Goal: Transaction & Acquisition: Subscribe to service/newsletter

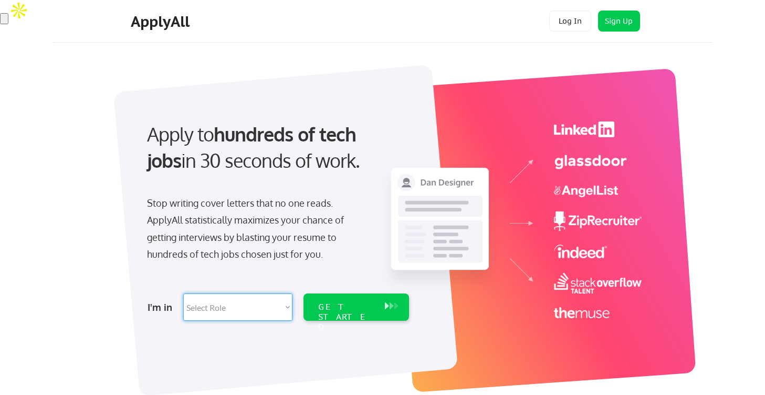
click at [261, 311] on select "Select Role Software Engineering Product Management Customer Success Sales UI/U…" at bounding box center [237, 306] width 109 height 27
select select ""engineering""
click at [183, 293] on select "Select Role Software Engineering Product Management Customer Success Sales UI/U…" at bounding box center [237, 306] width 109 height 27
select select ""engineering""
click at [329, 303] on div "GET STARTED" at bounding box center [346, 317] width 56 height 30
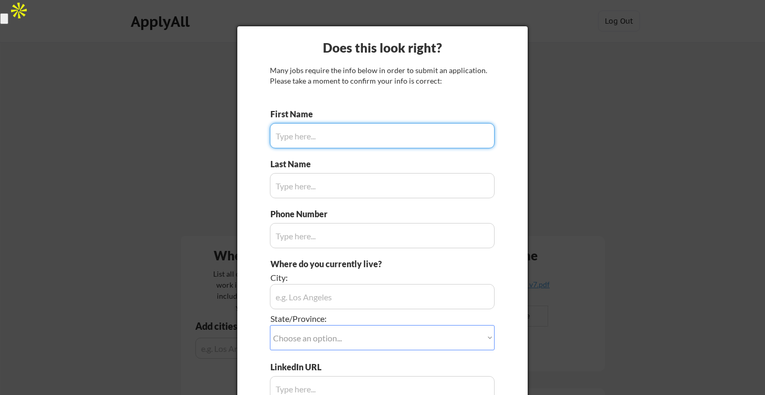
click at [354, 129] on input "input" at bounding box center [382, 135] width 225 height 25
type input "Arnav"
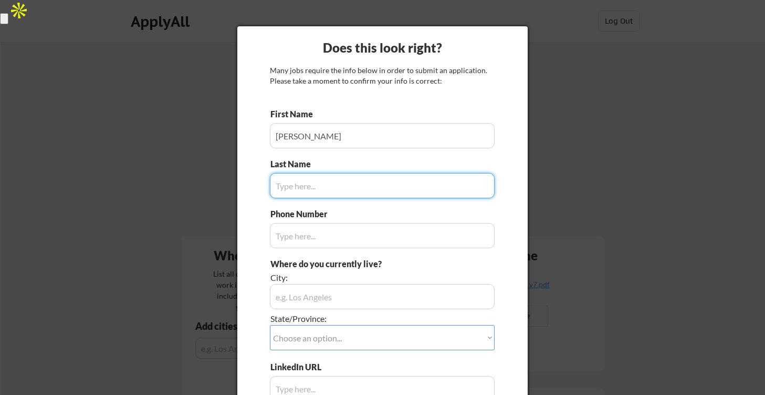
click at [361, 192] on input "input" at bounding box center [382, 185] width 225 height 25
type input "Jain"
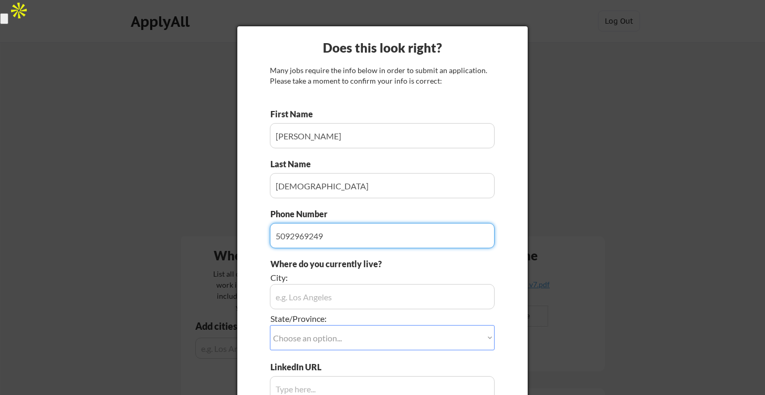
type input "5092969249"
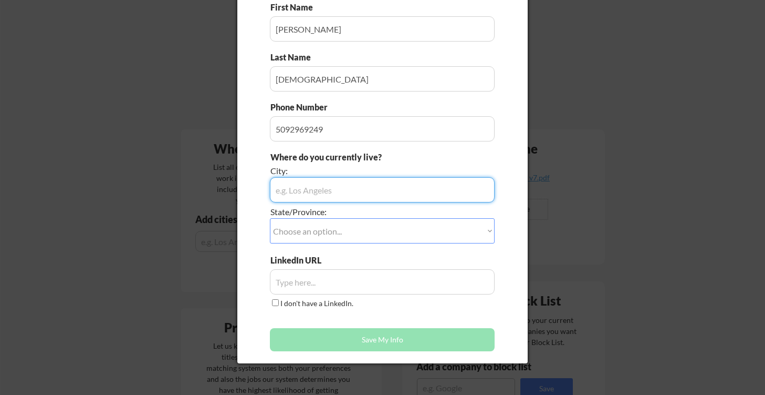
scroll to position [112, 0]
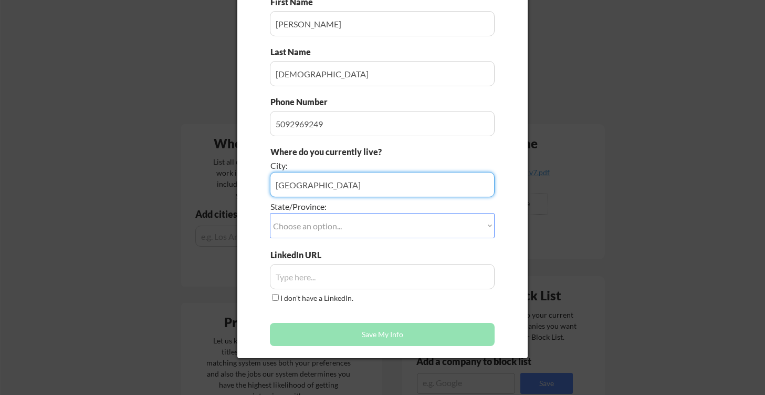
type input "[GEOGRAPHIC_DATA]"
click at [355, 233] on select "Choose an option... Other/Not Applicable Alabama Alaska Alberta Arizona Arkansa…" at bounding box center [382, 225] width 225 height 25
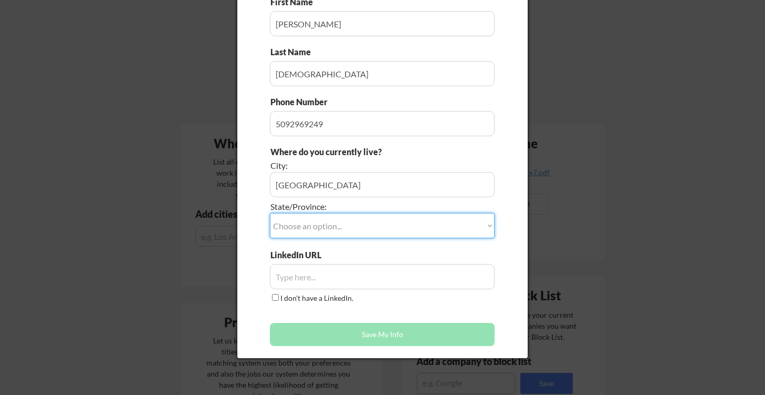
select select ""Washington""
click at [270, 213] on select "Choose an option... Other/Not Applicable Alabama Alaska Alberta Arizona Arkansa…" at bounding box center [382, 225] width 225 height 25
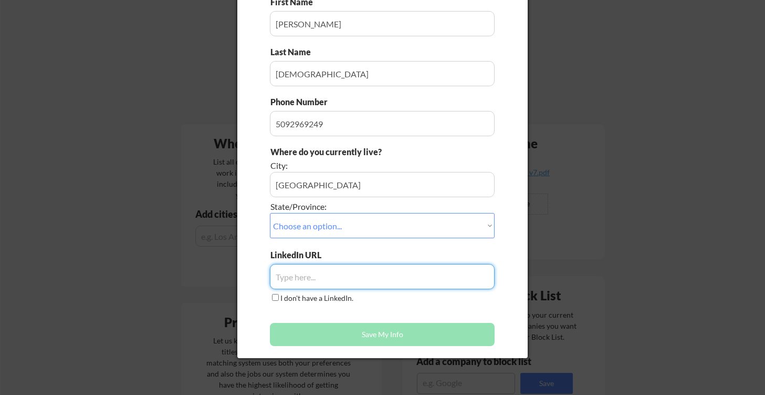
click at [351, 277] on input "input" at bounding box center [382, 276] width 225 height 25
paste input "https://www.linkedin.com/in/reacharnav/"
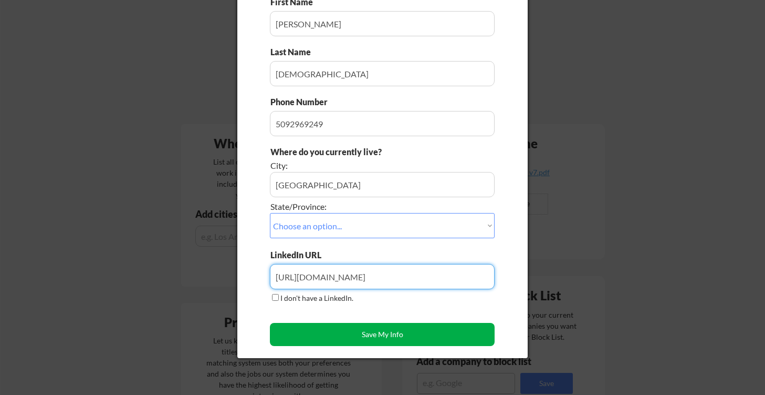
type input "https://www.linkedin.com/in/reacharnav/"
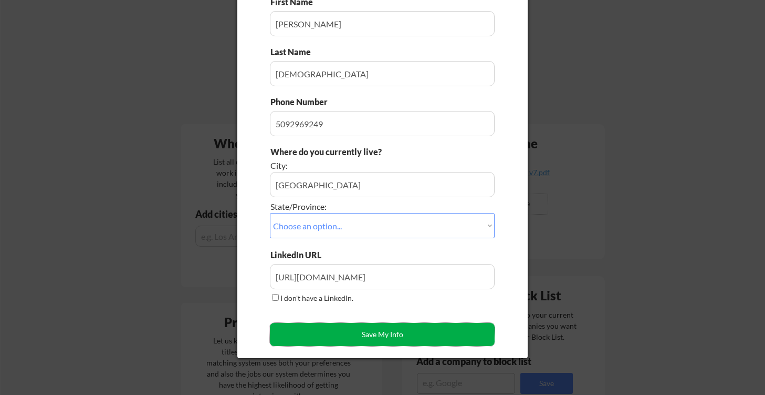
click at [353, 323] on button "Save My Info" at bounding box center [382, 334] width 225 height 23
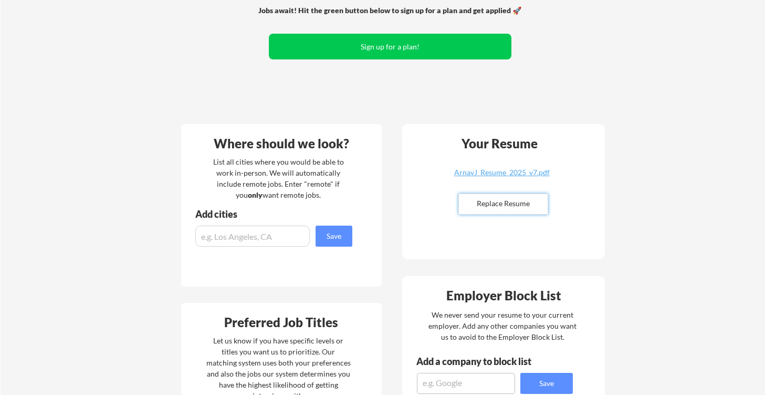
click at [531, 204] on input "file" at bounding box center [503, 204] width 89 height 20
type input "C:\fakepath\ArnavJ_Resume_2025_v8.pdf"
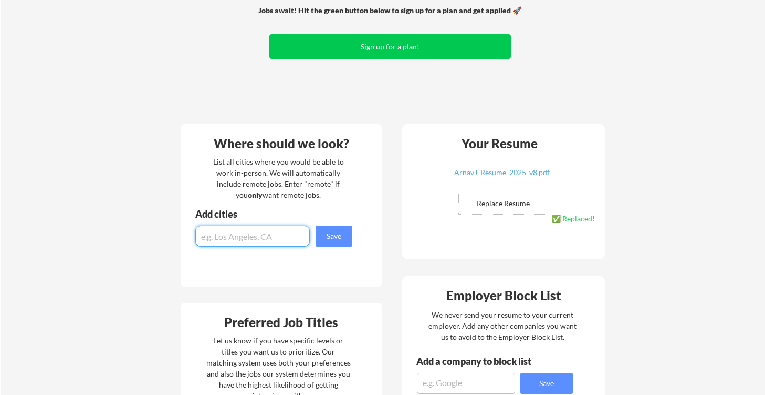
click at [246, 230] on input "input" at bounding box center [252, 235] width 115 height 21
type input "U"
type input "San Francisco"
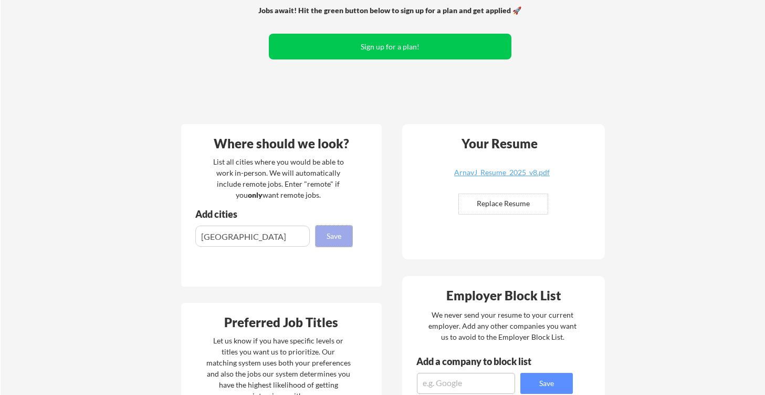
click at [330, 238] on button "Save" at bounding box center [334, 235] width 37 height 21
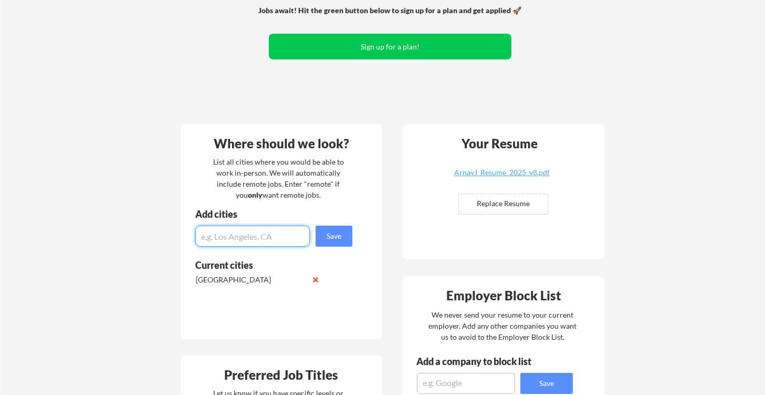
click at [267, 231] on input "input" at bounding box center [252, 235] width 115 height 21
type input "Los Angeles"
click at [335, 237] on button "Save" at bounding box center [334, 235] width 37 height 21
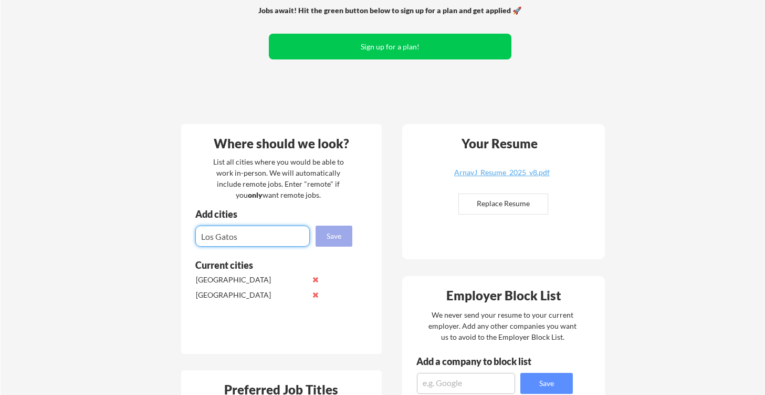
type input "Los Gatos"
click at [336, 239] on button "Save" at bounding box center [334, 235] width 37 height 21
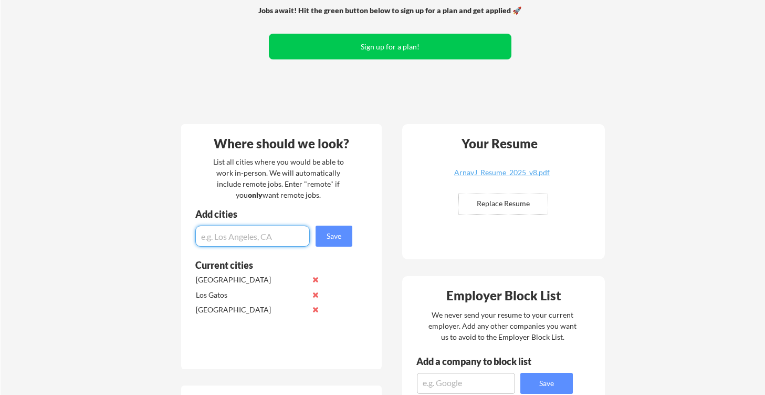
click at [284, 236] on input "input" at bounding box center [252, 235] width 115 height 21
type input "Miami"
click at [328, 240] on button "Save" at bounding box center [334, 235] width 37 height 21
click at [265, 242] on input "input" at bounding box center [252, 235] width 115 height 21
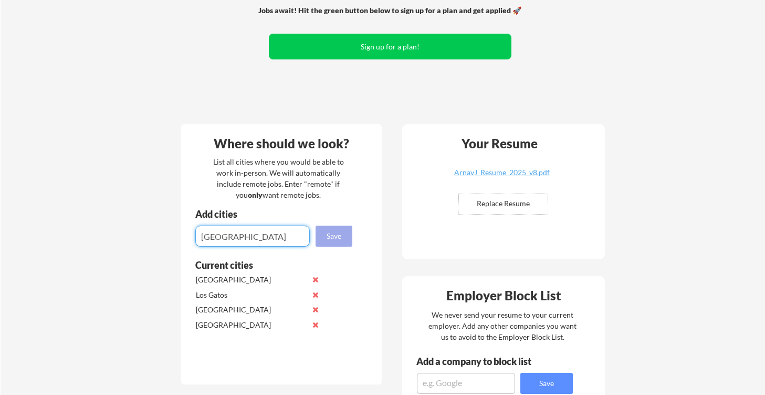
type input "San Diego"
click at [318, 239] on button "Save" at bounding box center [334, 235] width 37 height 21
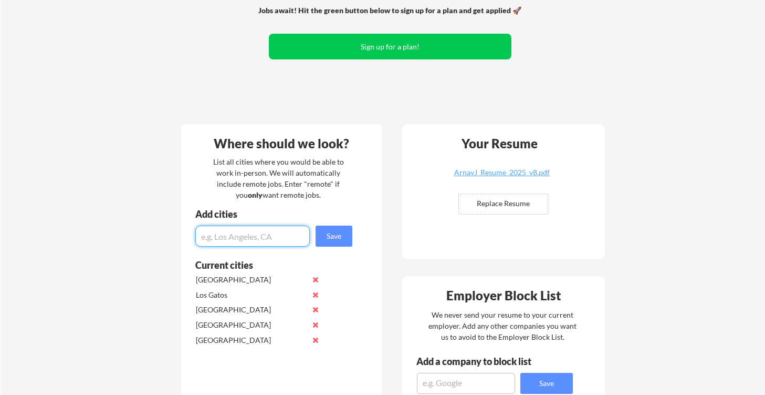
click at [268, 239] on input "input" at bounding box center [252, 235] width 115 height 21
type input "San Jose"
click at [327, 236] on button "Save" at bounding box center [334, 235] width 37 height 21
type input "Menlo Park"
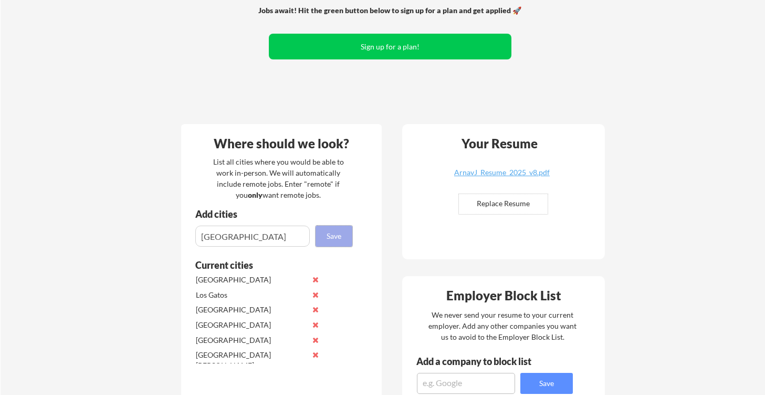
click at [342, 236] on button "Save" at bounding box center [334, 235] width 37 height 21
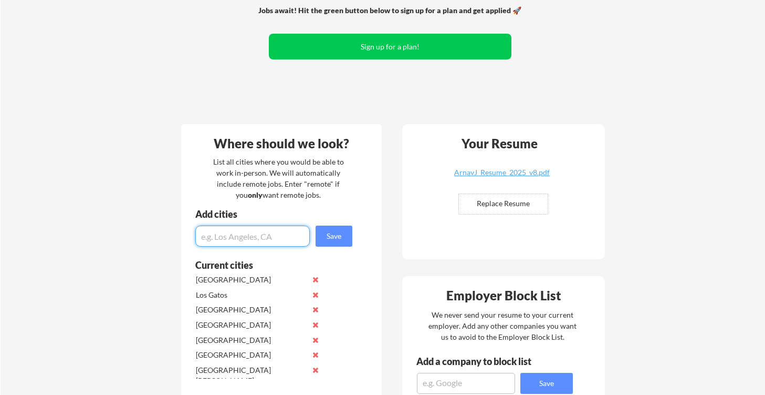
click at [297, 237] on input "input" at bounding box center [252, 235] width 115 height 21
type input "Los Altos"
type input "New York"
type input "Boston"
type input "M"
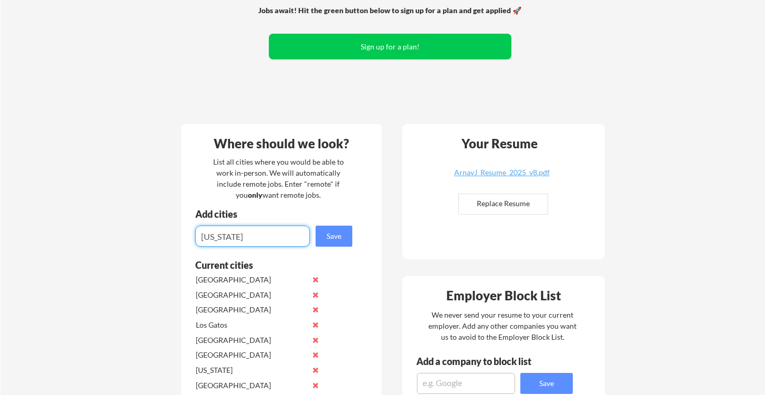
type input "New Jersey"
type input "Chicago"
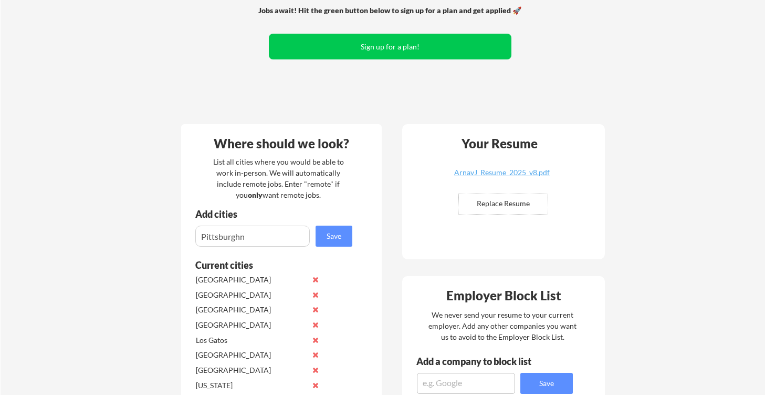
click at [270, 238] on input "input" at bounding box center [252, 235] width 115 height 21
type input "Dallas"
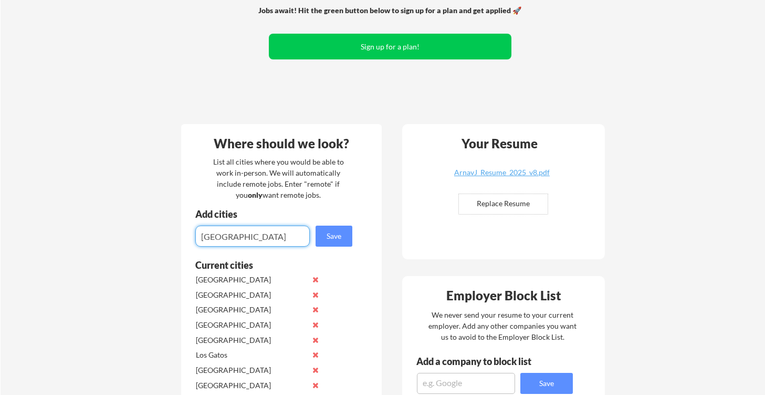
type input "Seattle"
type input "Bellevue"
type input "Redmond"
type input "Bothell"
type input "Kirkland"
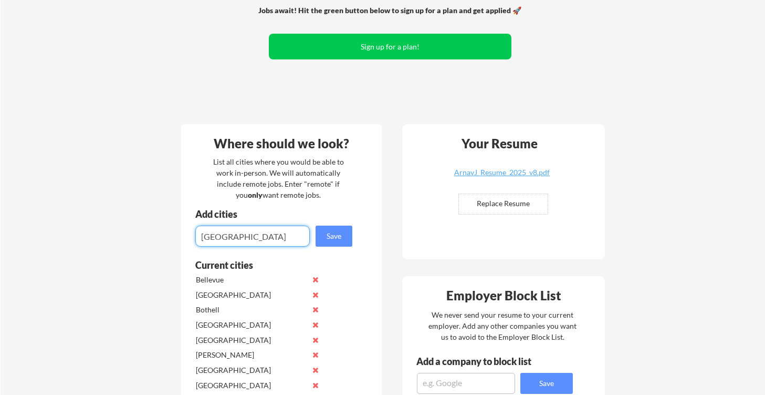
type input "Atlanta"
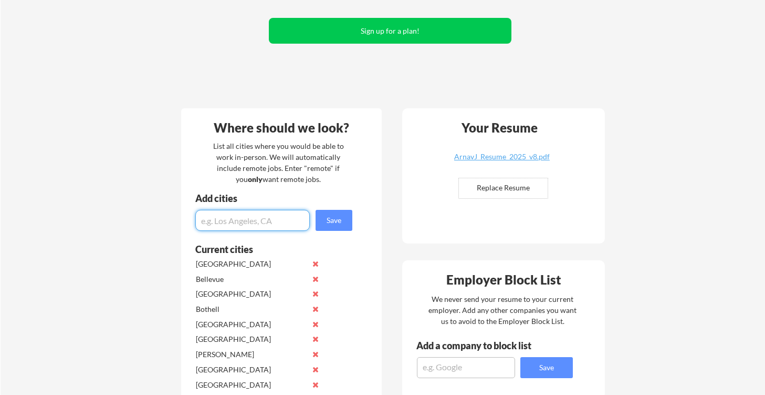
scroll to position [124, 0]
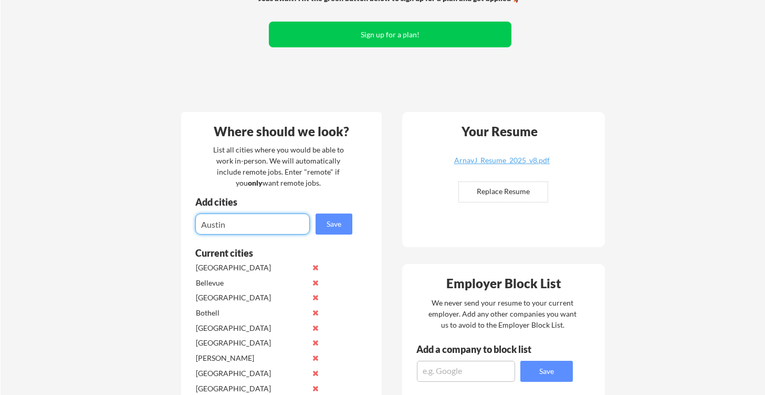
type input "Austin"
type input "Washington DC"
type input "Denver"
click at [258, 221] on input "input" at bounding box center [252, 223] width 115 height 21
type input "Virginia"
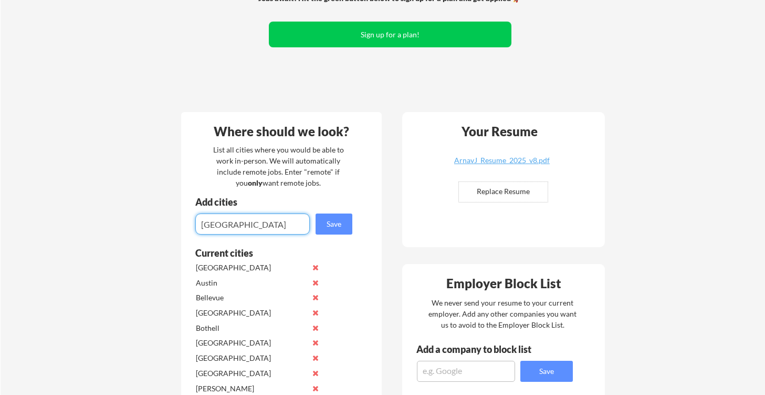
type input "Las Vegas"
type input "Salt Lake City"
type input "Charlotte"
type input "San Antonio"
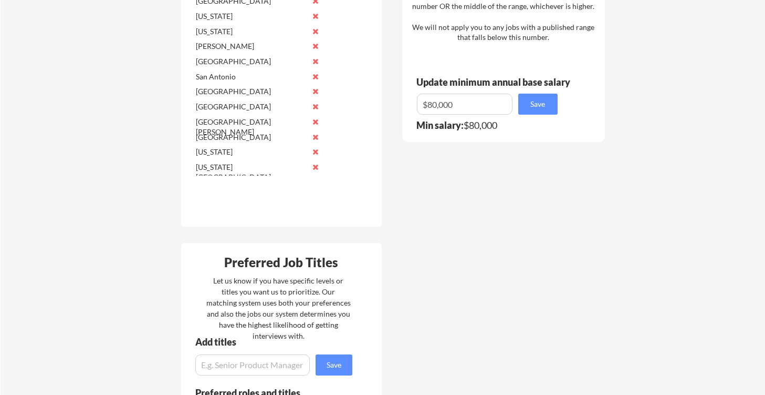
scroll to position [616, 0]
click at [473, 107] on input "input" at bounding box center [465, 104] width 96 height 21
type input "$80,000"
drag, startPoint x: 476, startPoint y: 109, endPoint x: 423, endPoint y: 108, distance: 52.6
click at [423, 108] on input "input" at bounding box center [465, 104] width 96 height 21
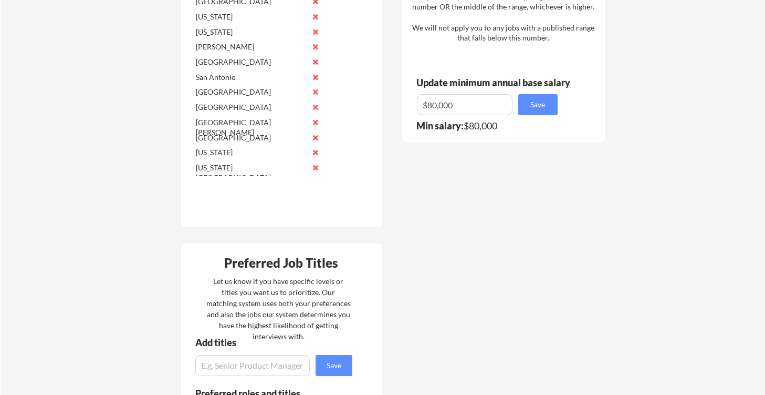
click at [443, 230] on div "Where should we look? List all cities where you would be able to work in-person…" at bounding box center [393, 225] width 442 height 1228
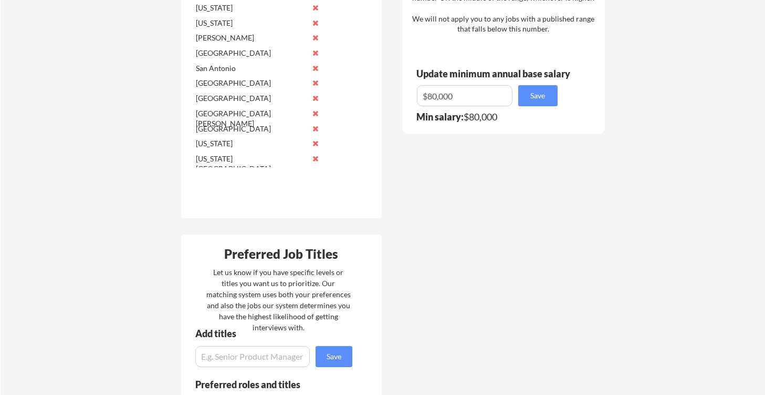
scroll to position [604, 0]
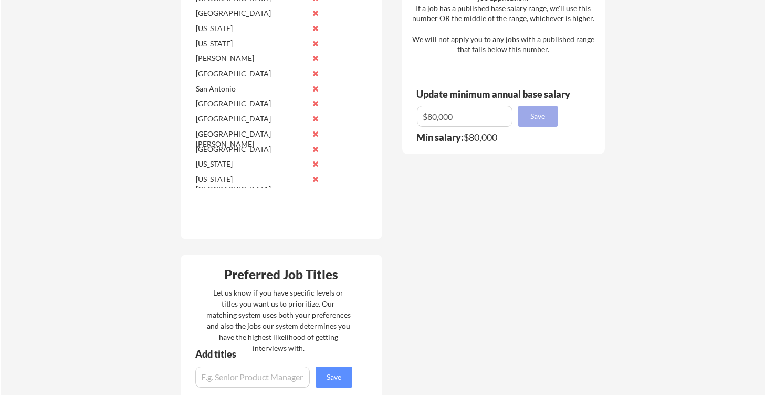
click at [533, 111] on button "Save" at bounding box center [538, 116] width 39 height 21
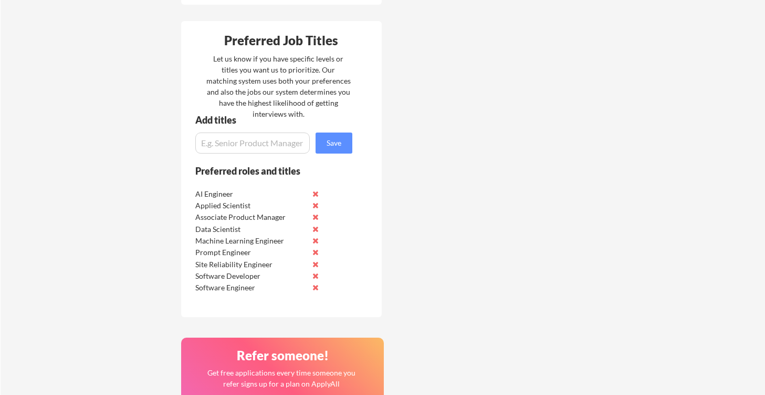
scroll to position [839, 0]
click at [247, 180] on div "Preferred roles and titles" at bounding box center [266, 173] width 171 height 16
click at [237, 147] on input "input" at bounding box center [252, 142] width 115 height 21
type input "O"
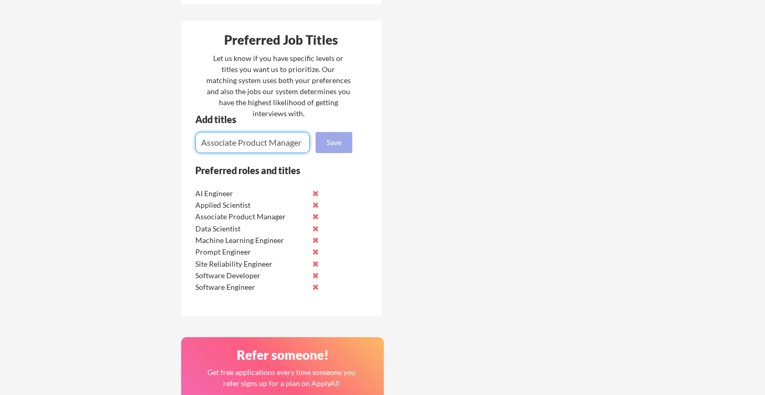
type input "Associate Product Manager"
click at [338, 136] on button "Save" at bounding box center [334, 142] width 37 height 21
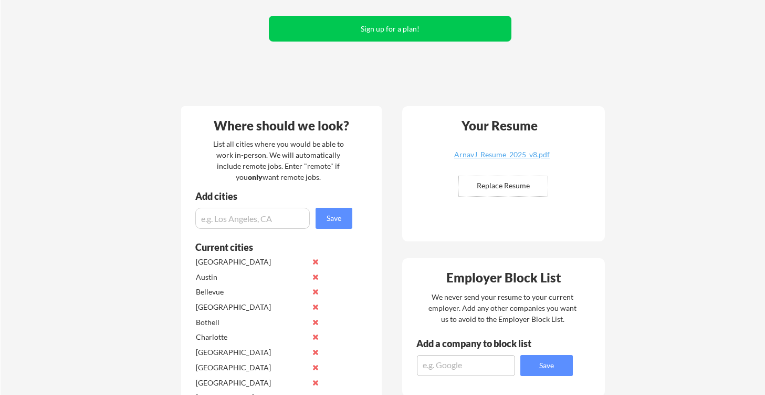
scroll to position [0, 0]
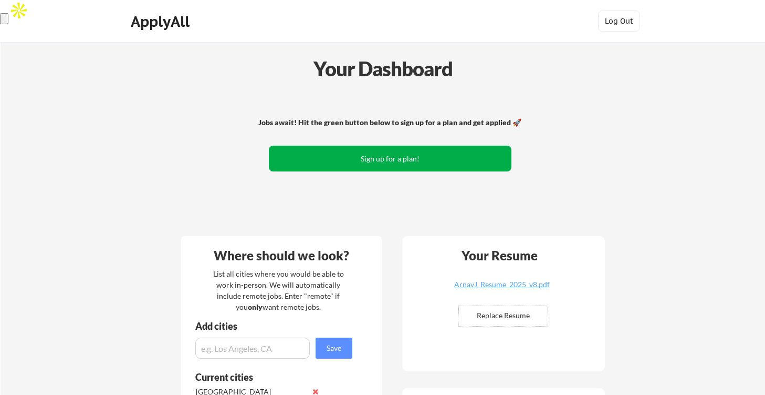
click at [358, 162] on button "Sign up for a plan!" at bounding box center [390, 159] width 243 height 26
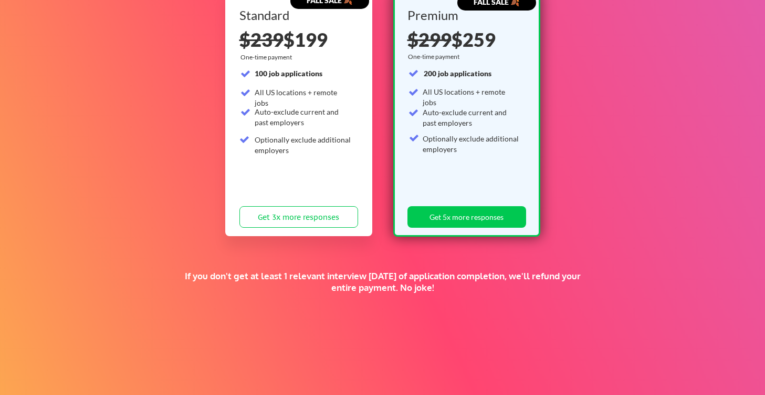
scroll to position [222, 0]
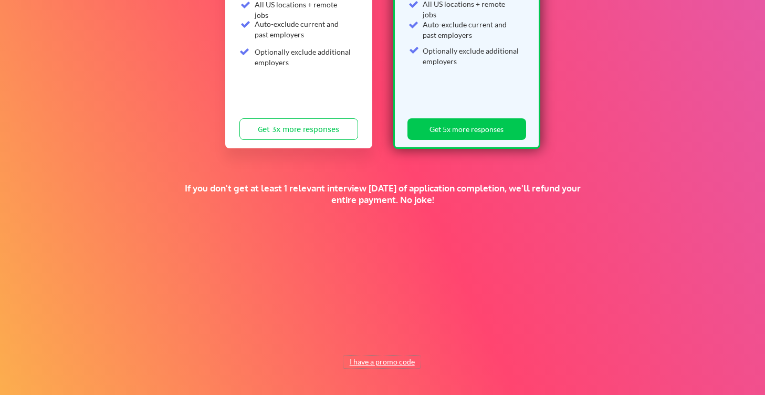
click at [380, 360] on button "I have a promo code" at bounding box center [382, 361] width 77 height 13
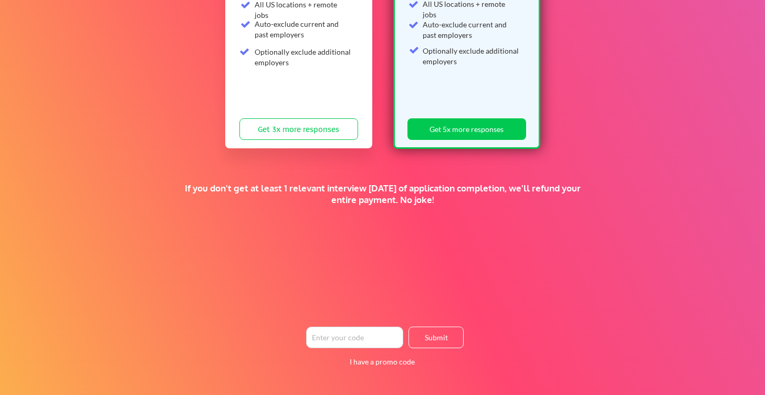
click at [374, 342] on input "input" at bounding box center [354, 337] width 97 height 22
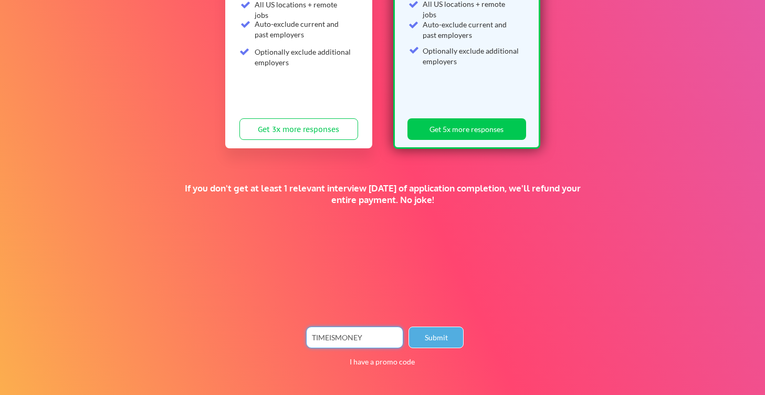
type input "TIMEISMONEY"
click at [442, 338] on button "Submit" at bounding box center [436, 337] width 55 height 22
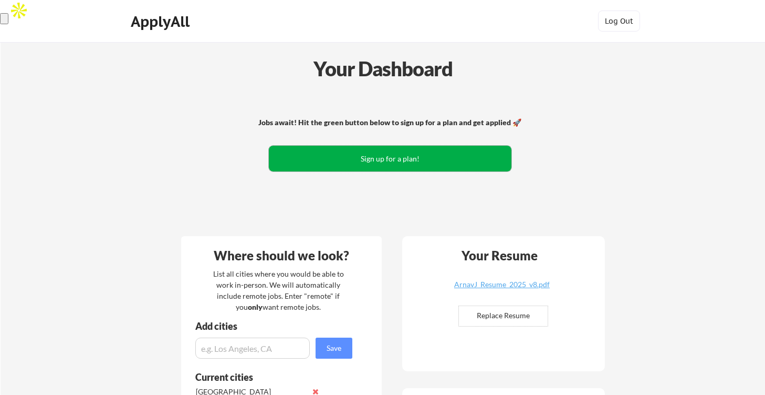
click at [334, 158] on button "Sign up for a plan!" at bounding box center [390, 159] width 243 height 26
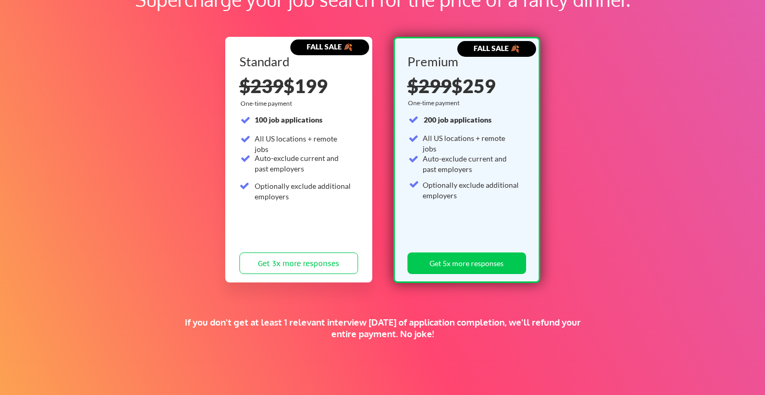
scroll to position [222, 0]
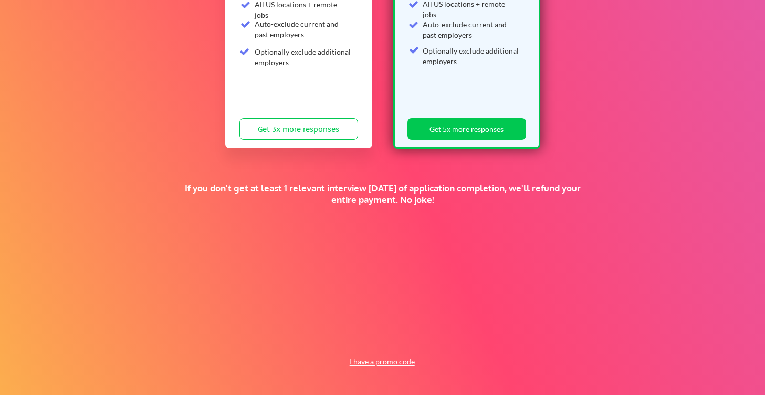
click at [377, 361] on button "I have a promo code" at bounding box center [382, 361] width 77 height 13
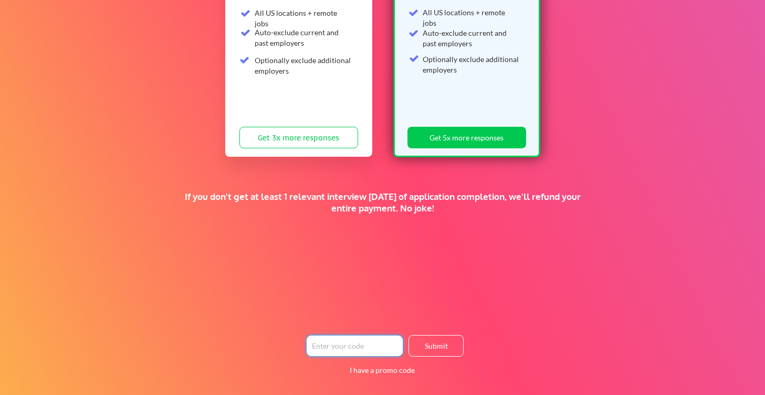
click at [369, 340] on input "input" at bounding box center [354, 346] width 97 height 22
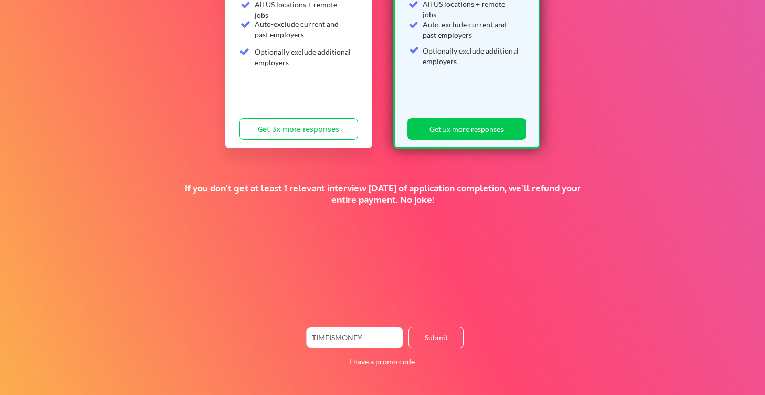
click at [352, 339] on input "input" at bounding box center [354, 337] width 97 height 22
type input "WAYDAY20"
click at [438, 345] on button "Submit" at bounding box center [436, 337] width 55 height 22
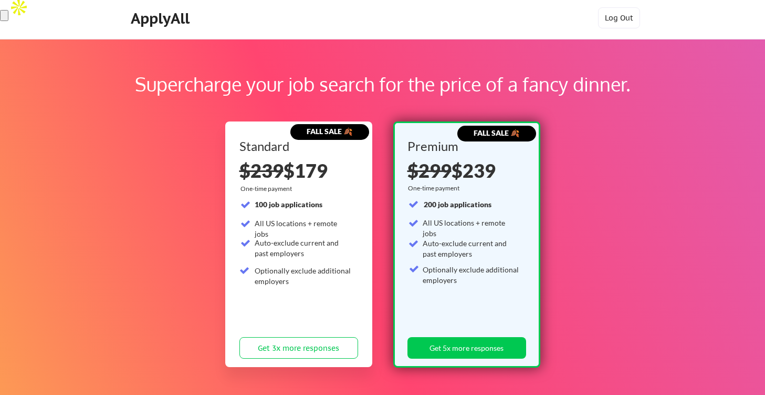
scroll to position [0, 0]
